Goal: Information Seeking & Learning: Check status

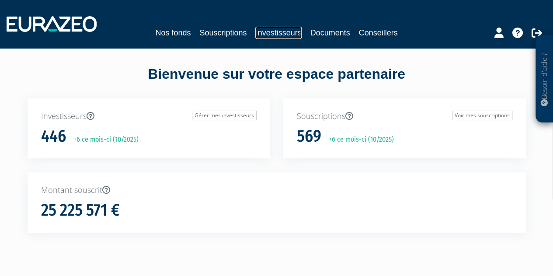
click at [288, 34] on link "Investisseurs" at bounding box center [278, 33] width 46 height 12
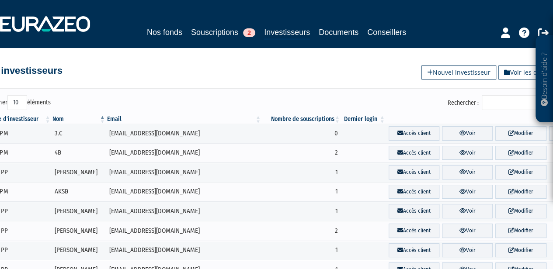
click at [500, 103] on input "Rechercher :" at bounding box center [523, 102] width 83 height 15
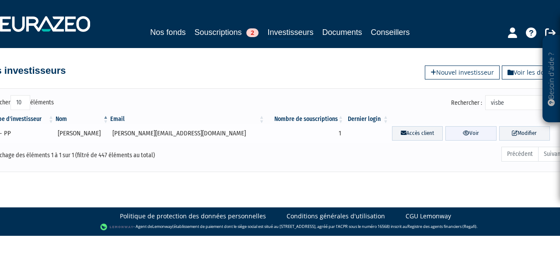
type input "visbe"
click at [466, 130] on link "Voir" at bounding box center [470, 133] width 51 height 14
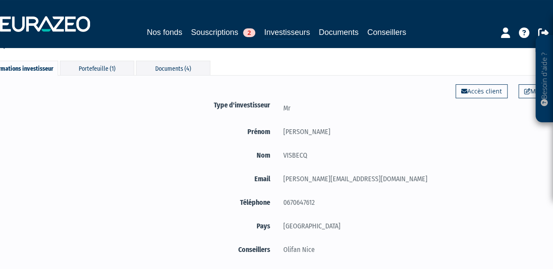
scroll to position [28, 0]
click at [106, 67] on div "Portefeuille (1)" at bounding box center [97, 67] width 74 height 14
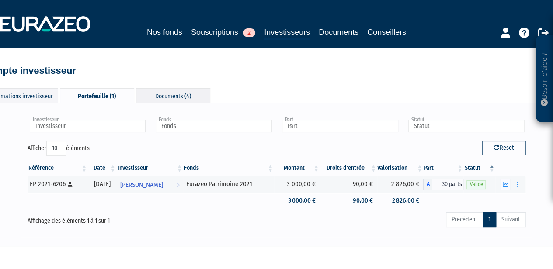
click at [173, 100] on div "Documents (4)" at bounding box center [173, 95] width 74 height 14
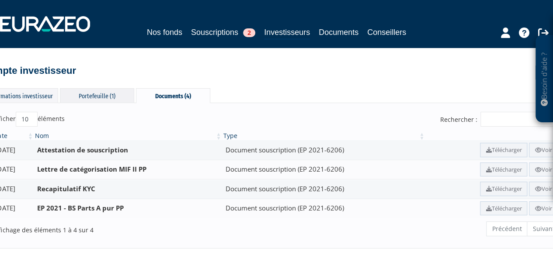
click at [94, 94] on div "Portefeuille (1)" at bounding box center [97, 95] width 74 height 14
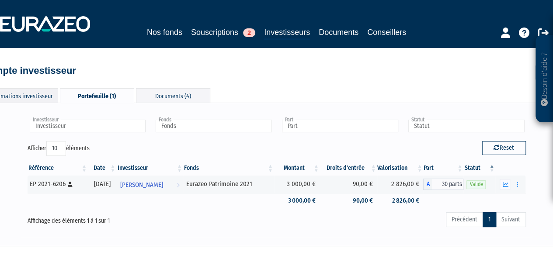
click at [37, 94] on div "Informations investisseur" at bounding box center [21, 95] width 74 height 14
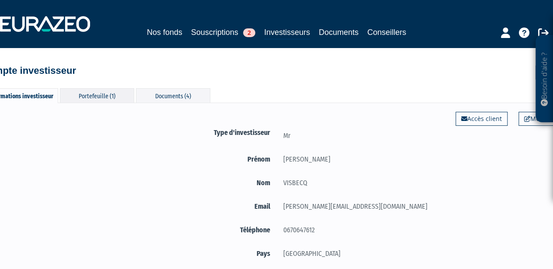
click at [97, 94] on div "Portefeuille (1)" at bounding box center [97, 95] width 74 height 14
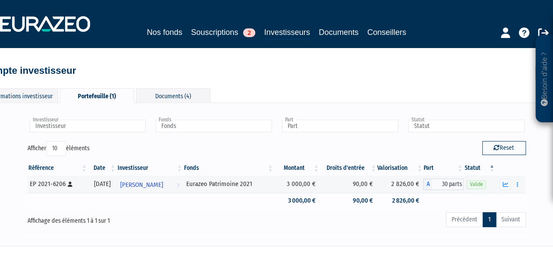
scroll to position [24, 0]
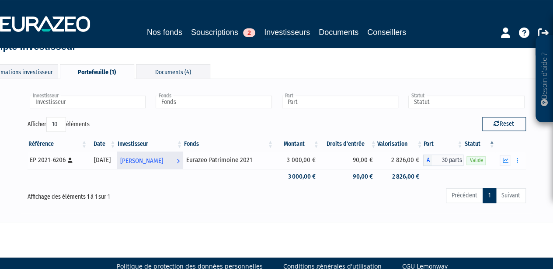
click at [162, 162] on span "[PERSON_NAME]" at bounding box center [141, 161] width 43 height 16
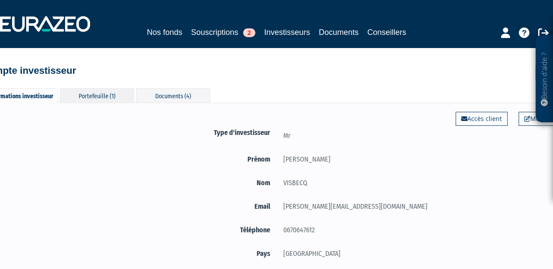
click at [105, 96] on div "Portefeuille (1)" at bounding box center [97, 95] width 74 height 14
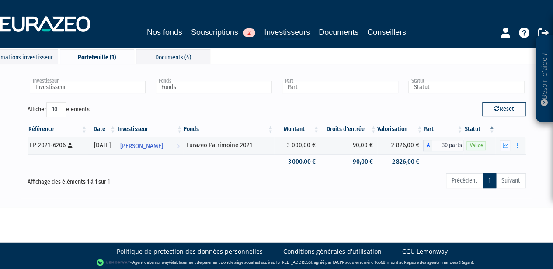
scroll to position [0, 0]
